Goal: Information Seeking & Learning: Learn about a topic

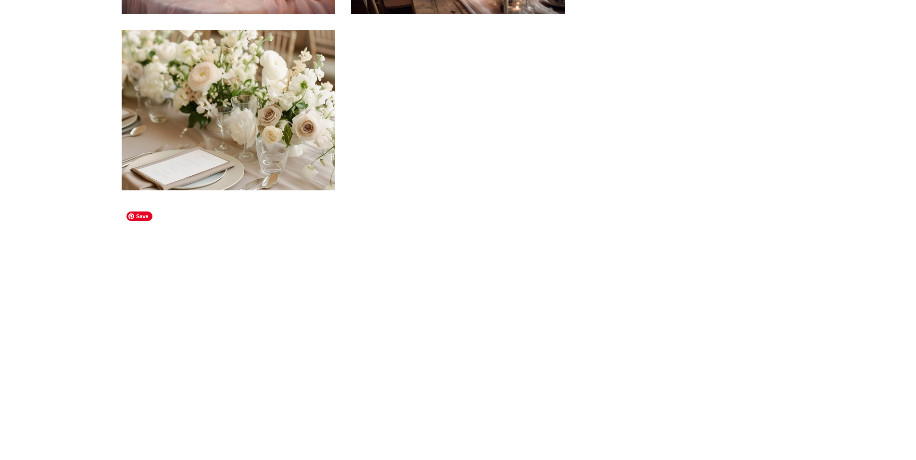
scroll to position [406, 0]
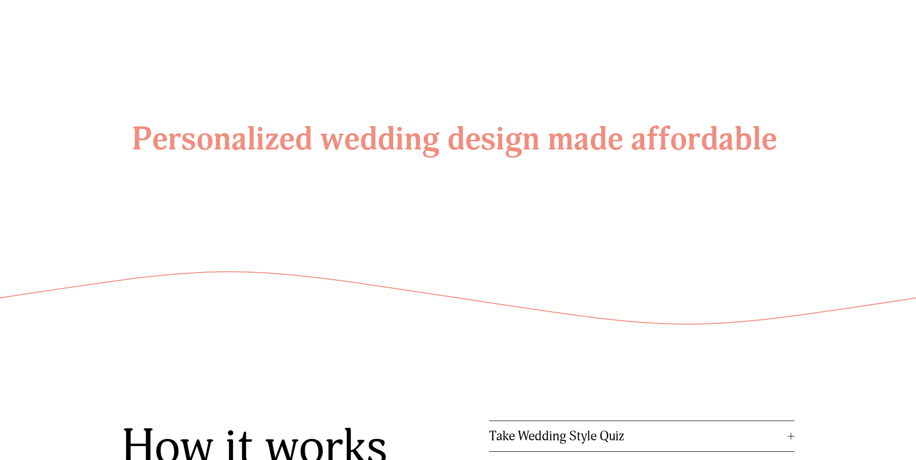
scroll to position [1271, 0]
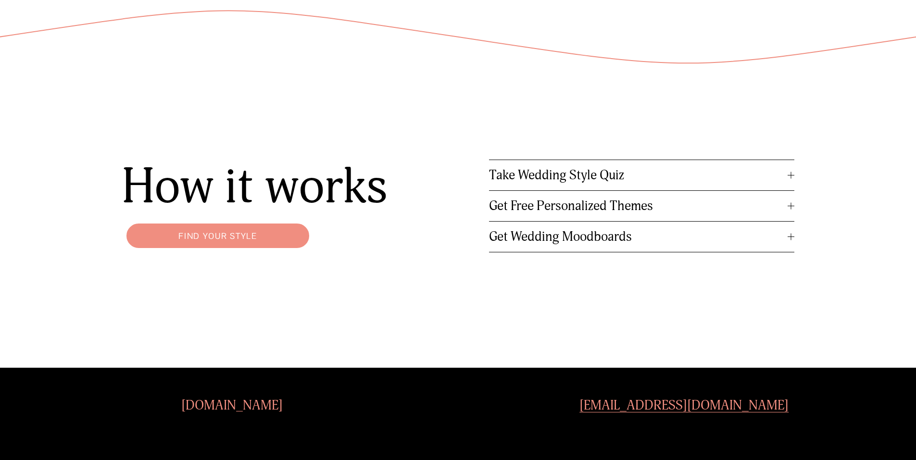
click at [564, 175] on span "Take Wedding Style Quiz" at bounding box center [638, 175] width 299 height 16
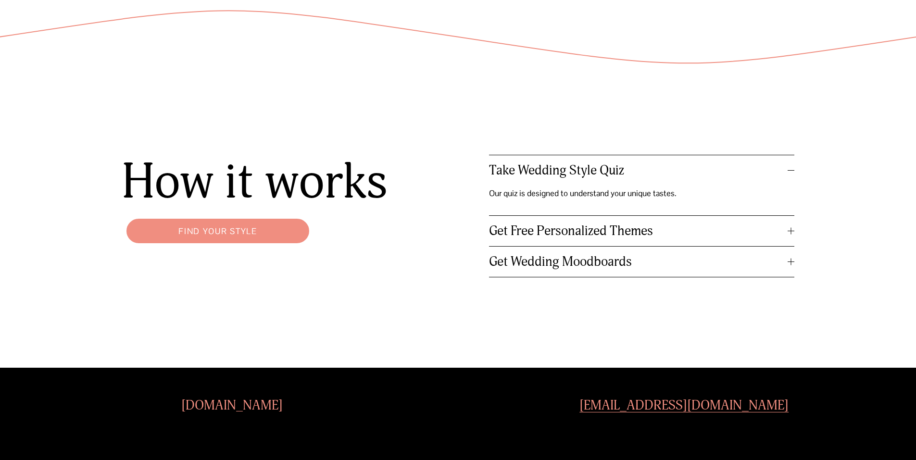
click at [584, 259] on span "Get Wedding Moodboards" at bounding box center [638, 262] width 299 height 16
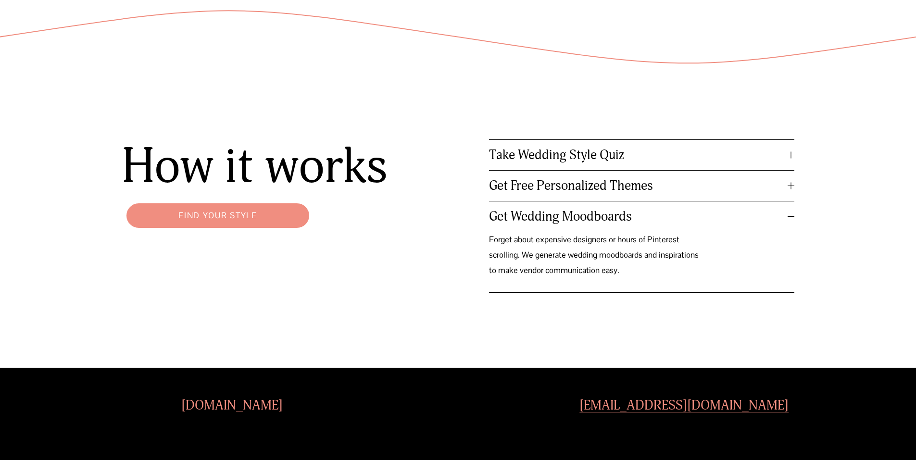
click at [792, 152] on div at bounding box center [790, 154] width 7 height 7
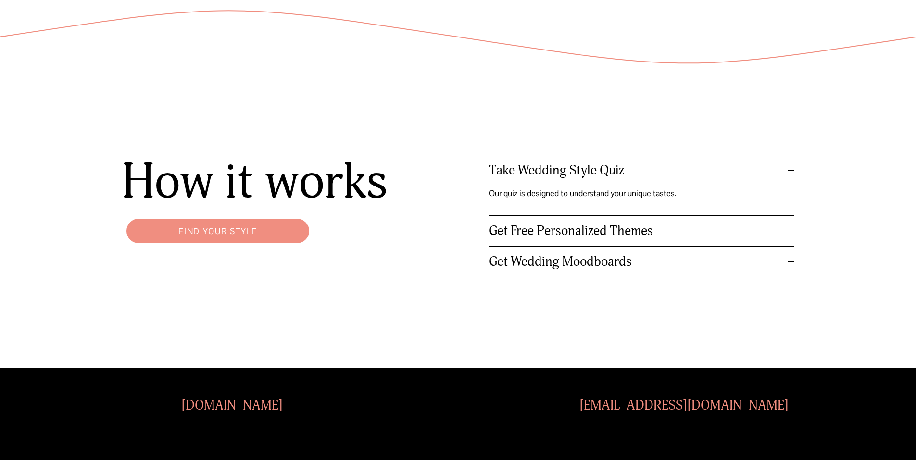
click at [624, 229] on span "Get Free Personalized Themes" at bounding box center [638, 231] width 299 height 16
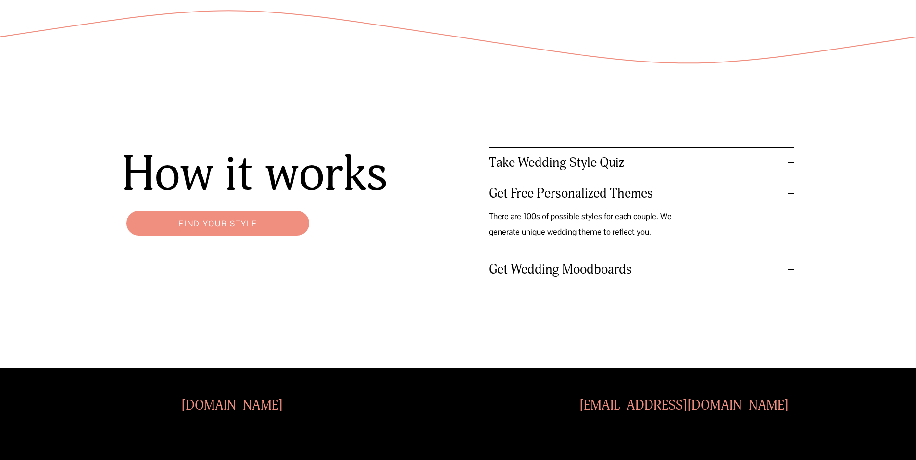
click at [241, 216] on link "Find your style" at bounding box center [218, 223] width 192 height 34
